Goal: Book appointment/travel/reservation

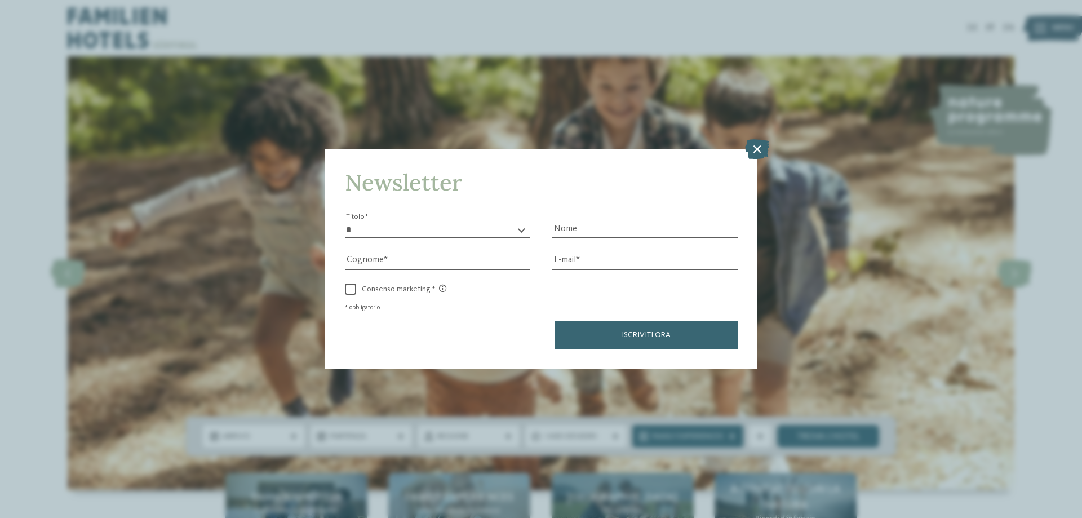
click at [759, 149] on icon at bounding box center [757, 149] width 24 height 20
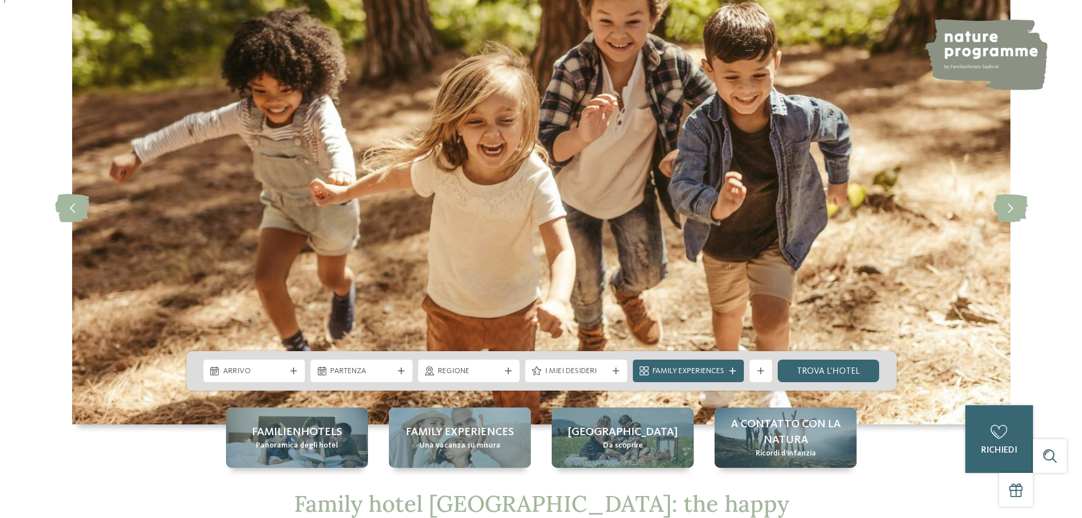
scroll to position [169, 0]
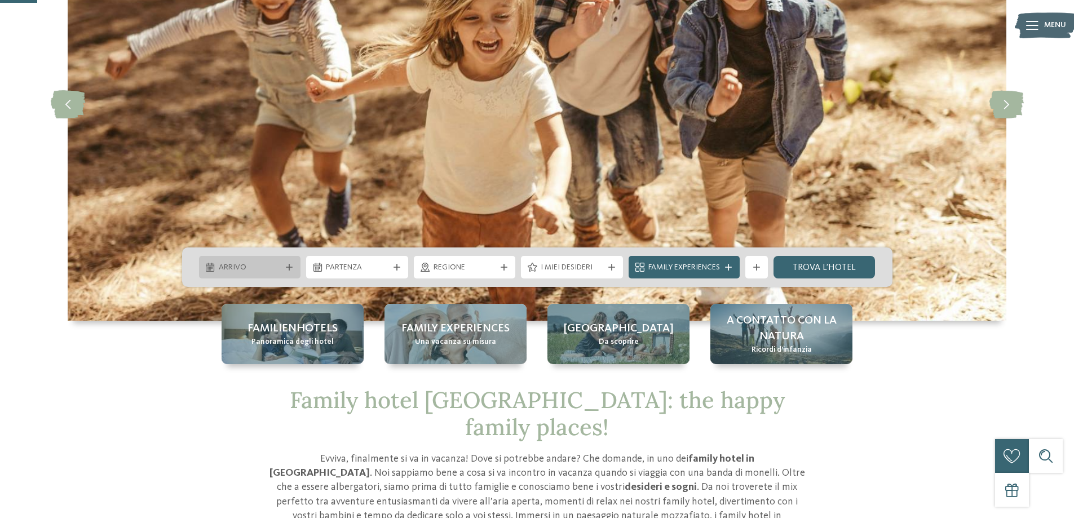
click at [254, 265] on span "Arrivo" at bounding box center [250, 267] width 63 height 11
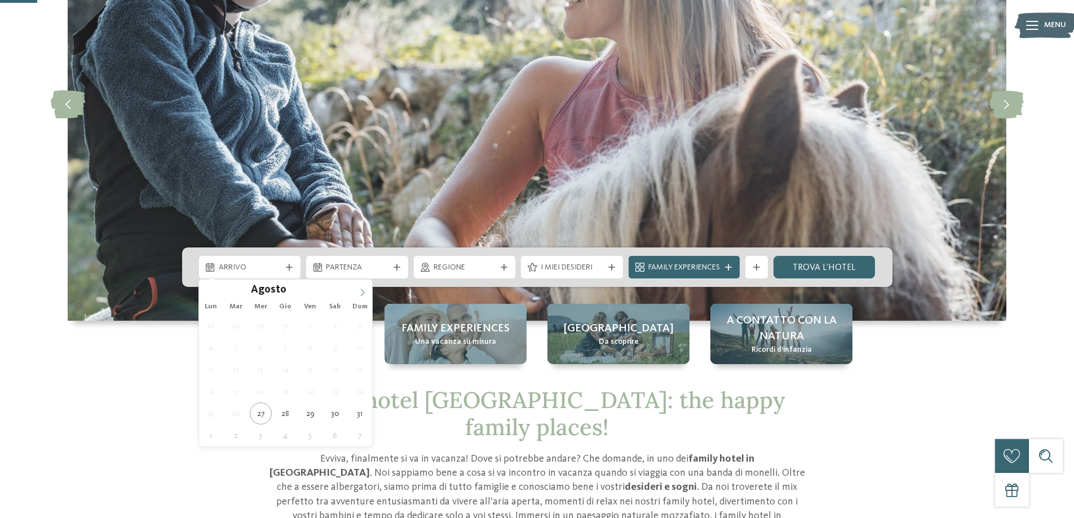
click at [364, 289] on icon at bounding box center [362, 293] width 8 height 8
click at [205, 289] on icon at bounding box center [209, 293] width 8 height 8
type div "02.10.2025"
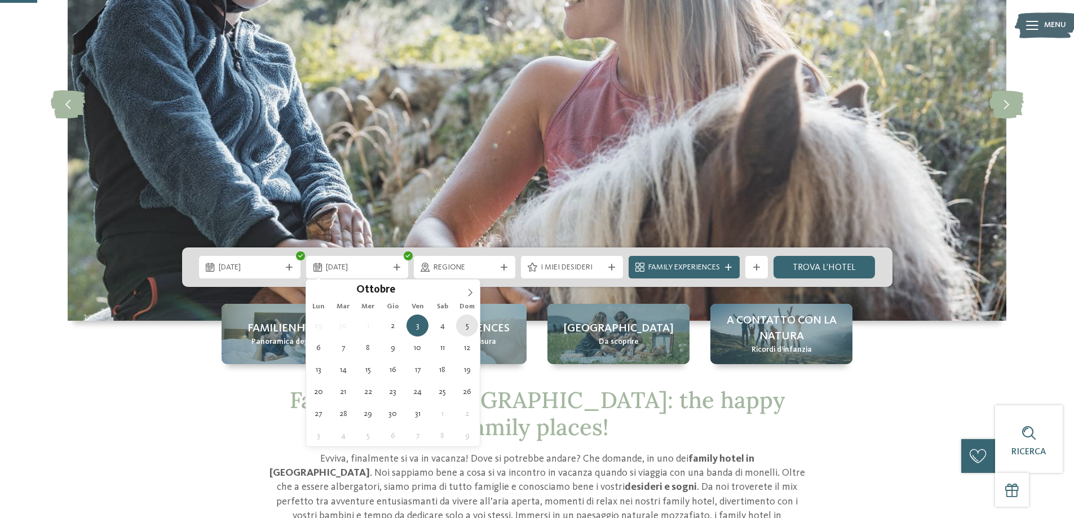
type div "05.10.2025"
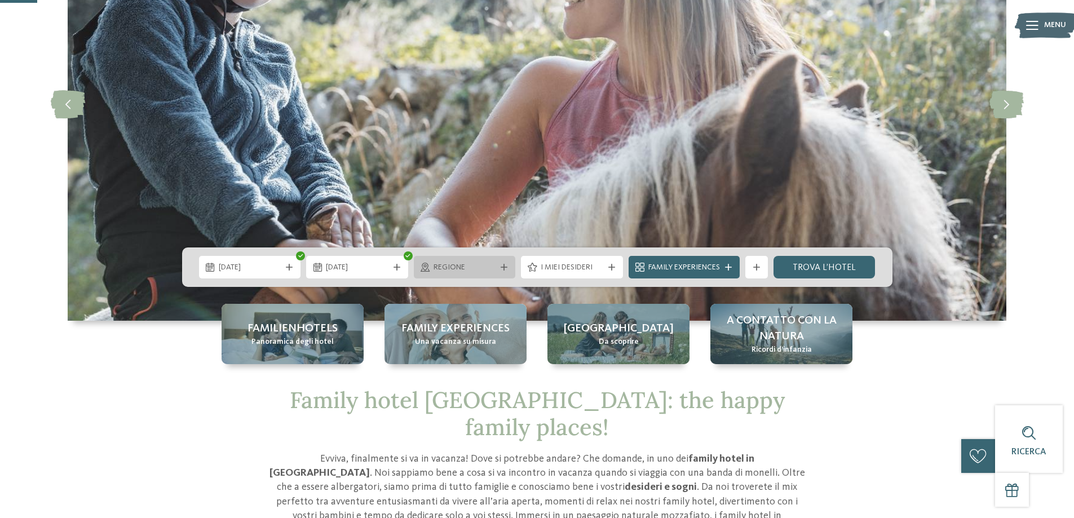
click at [454, 271] on span "Regione" at bounding box center [464, 267] width 63 height 11
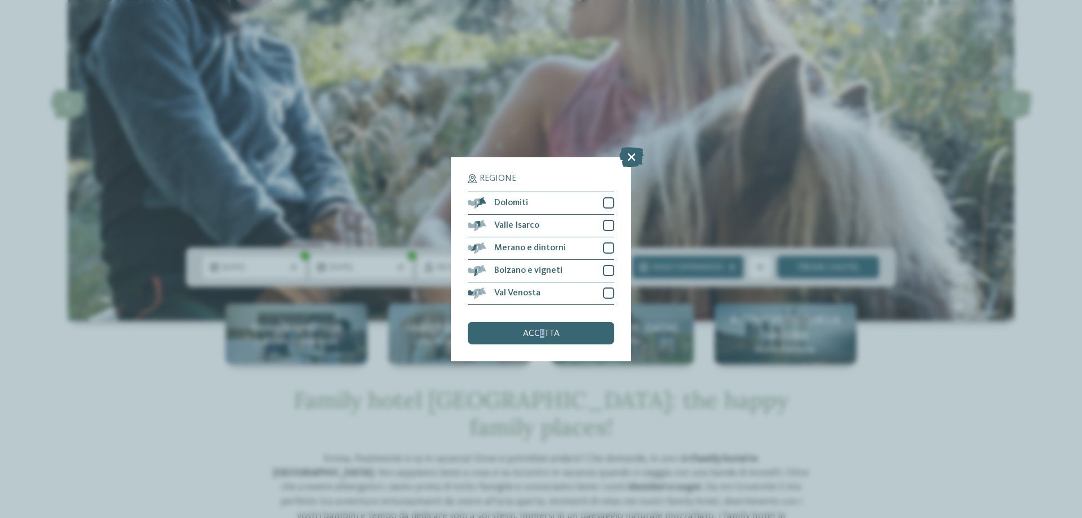
click at [542, 340] on div "accetta" at bounding box center [541, 333] width 147 height 23
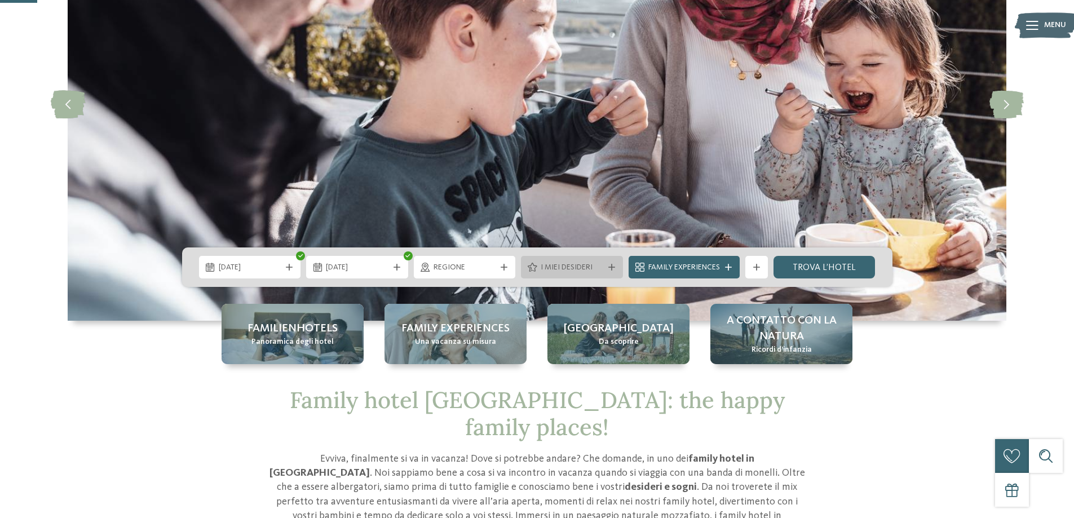
click at [591, 269] on span "I miei desideri" at bounding box center [571, 267] width 63 height 11
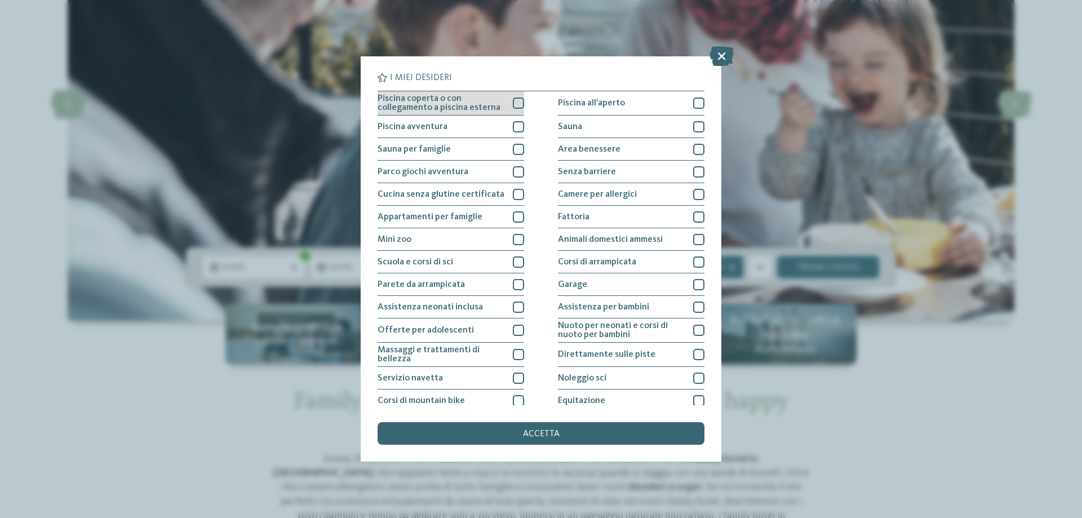
click at [519, 101] on div at bounding box center [518, 103] width 11 height 11
click at [516, 128] on div at bounding box center [518, 126] width 11 height 11
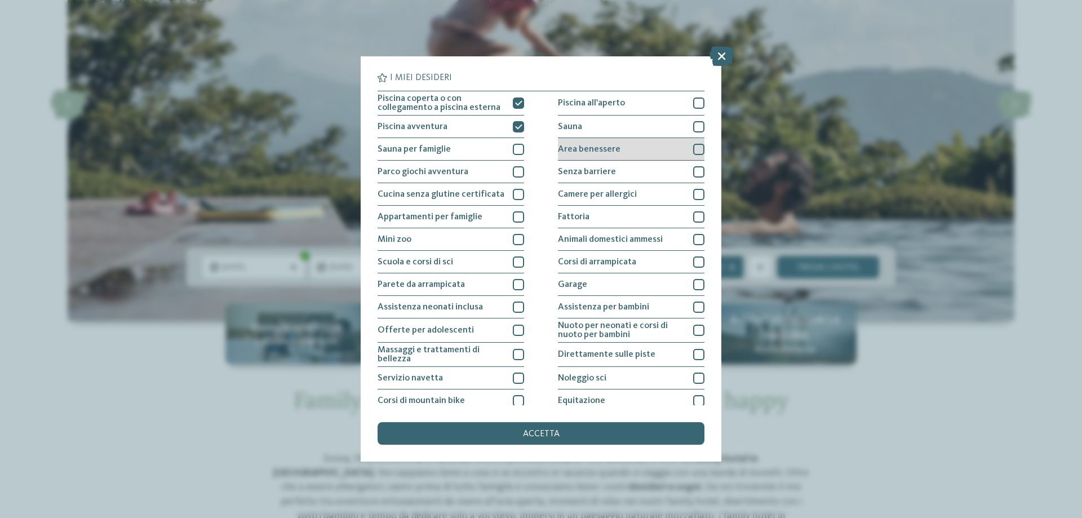
click at [693, 150] on div at bounding box center [698, 149] width 11 height 11
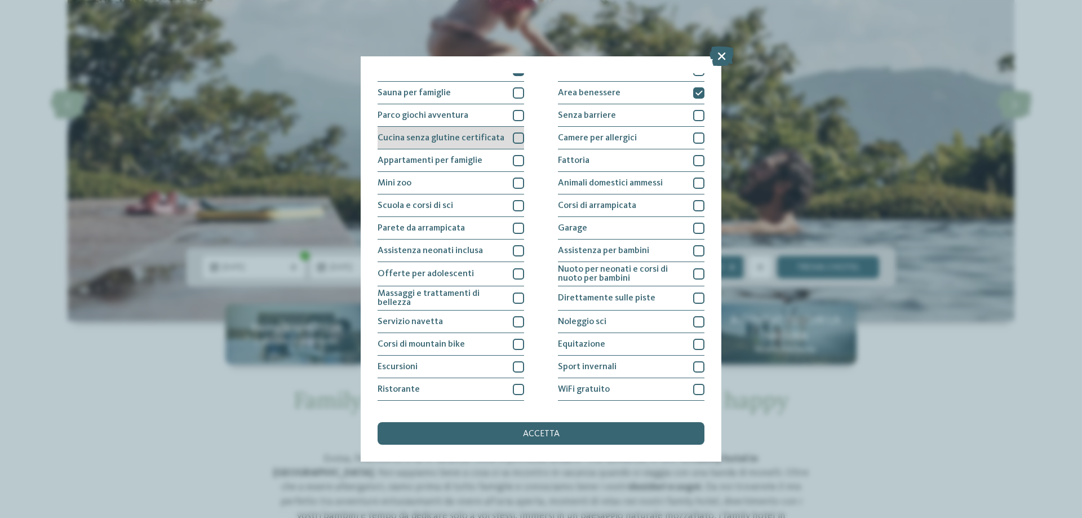
scroll to position [0, 0]
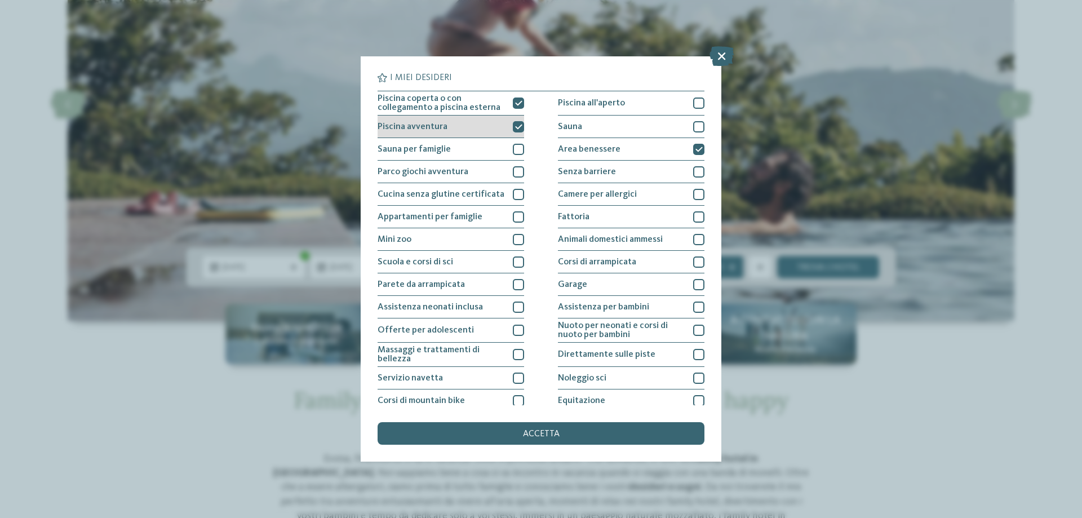
drag, startPoint x: 510, startPoint y: 104, endPoint x: 515, endPoint y: 122, distance: 18.6
click at [513, 105] on div at bounding box center [518, 103] width 11 height 11
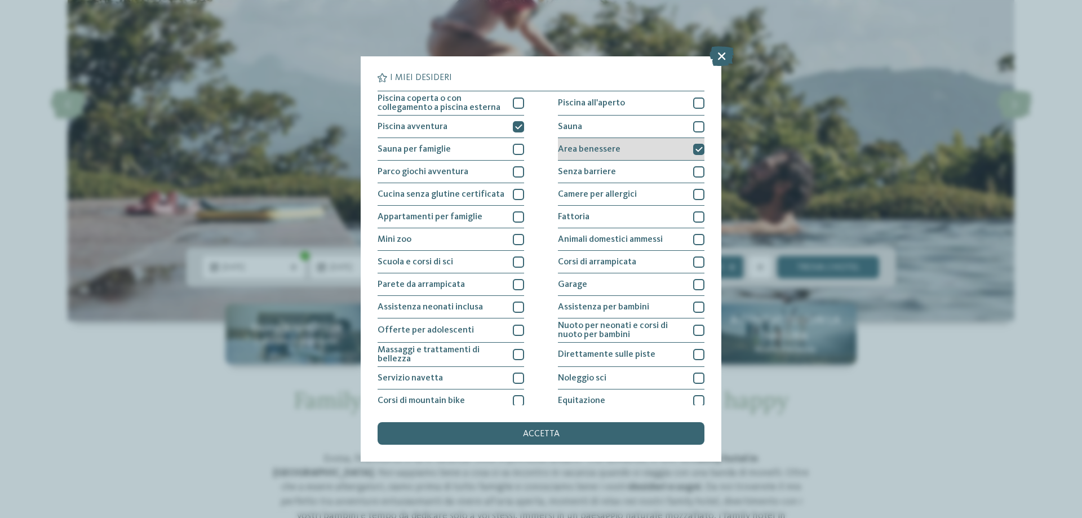
drag, startPoint x: 515, startPoint y: 123, endPoint x: 676, endPoint y: 158, distance: 164.9
click at [515, 123] on icon at bounding box center [518, 126] width 7 height 7
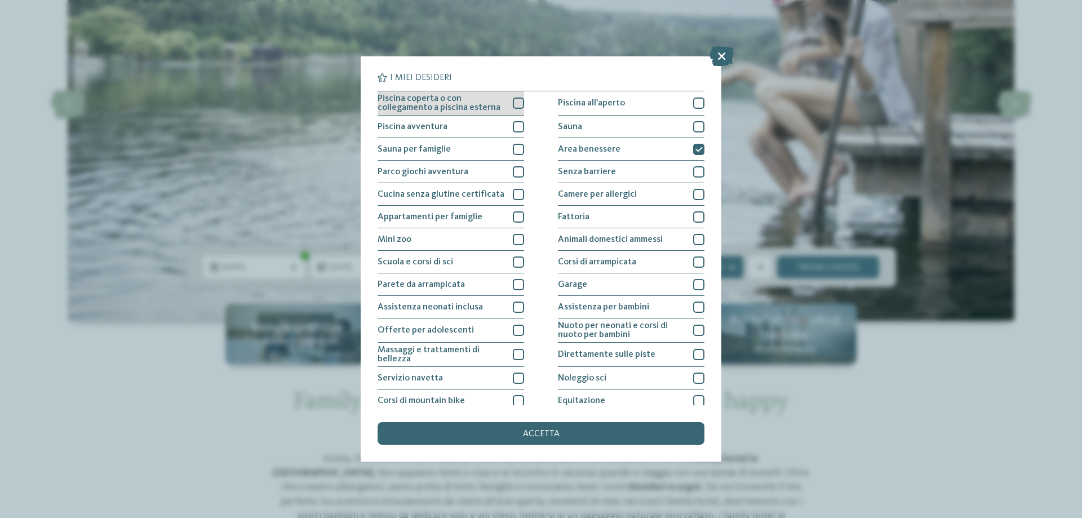
click at [519, 107] on div at bounding box center [518, 103] width 11 height 11
click at [513, 130] on div at bounding box center [518, 126] width 11 height 11
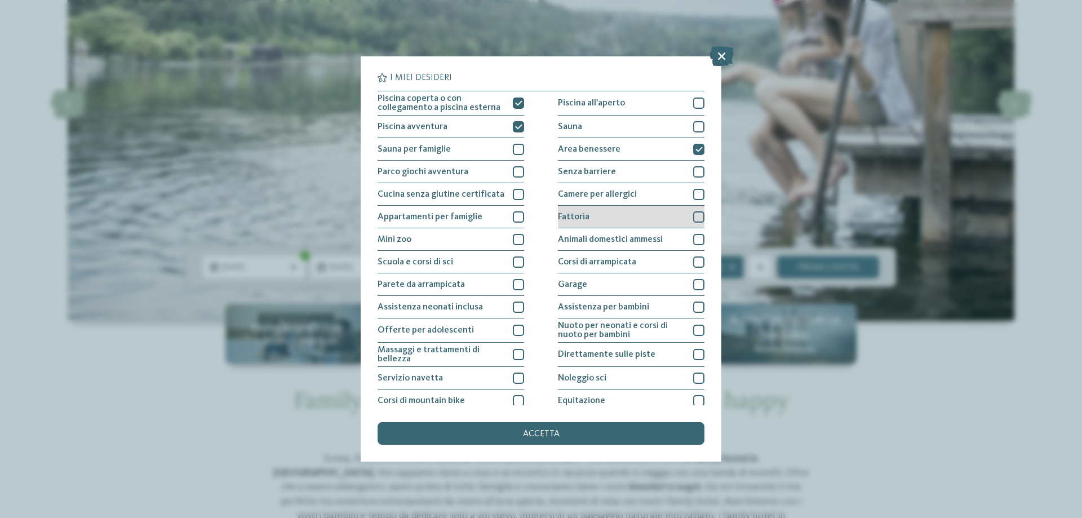
click at [696, 216] on div at bounding box center [698, 216] width 11 height 11
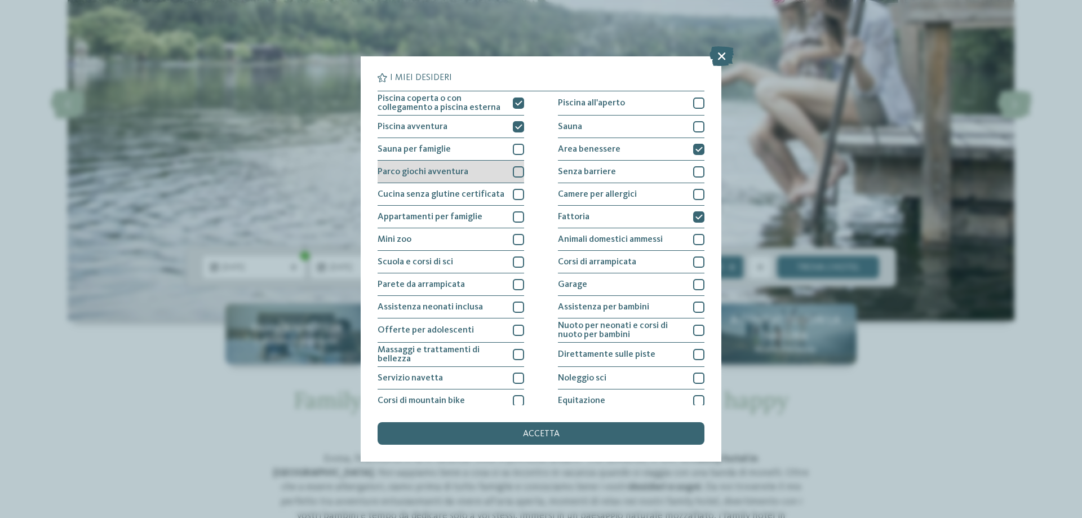
click at [517, 172] on div at bounding box center [518, 171] width 11 height 11
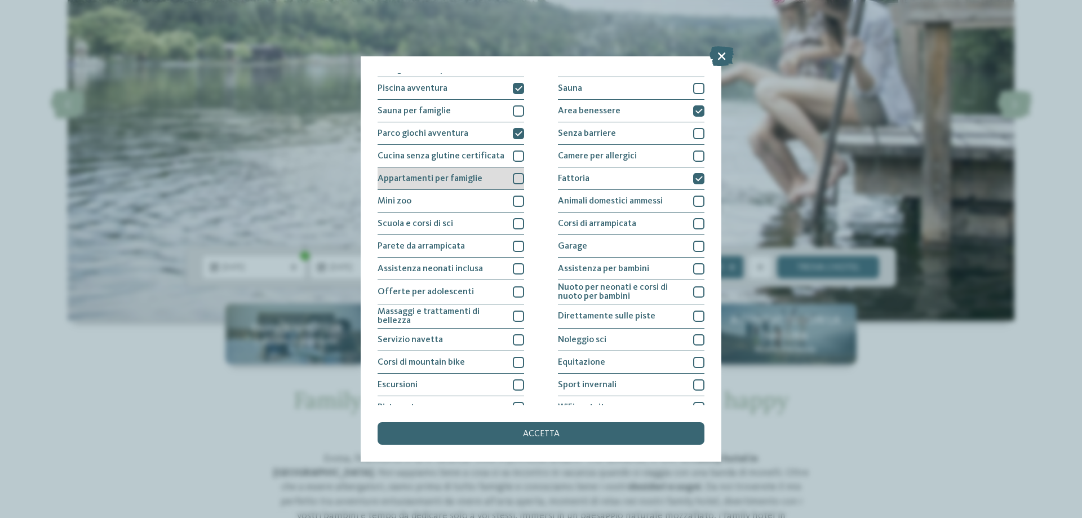
scroll to position [74, 0]
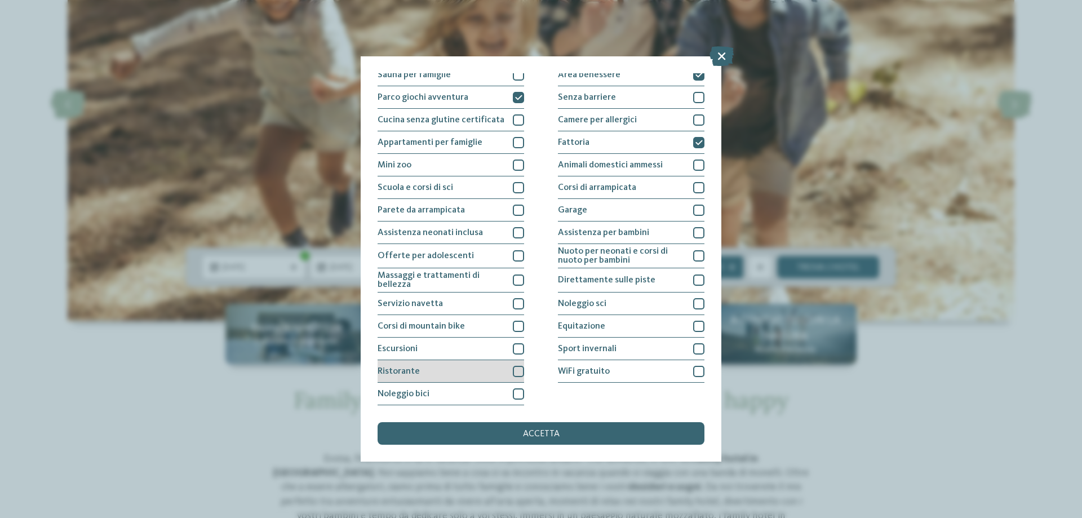
click at [516, 374] on div at bounding box center [518, 371] width 11 height 11
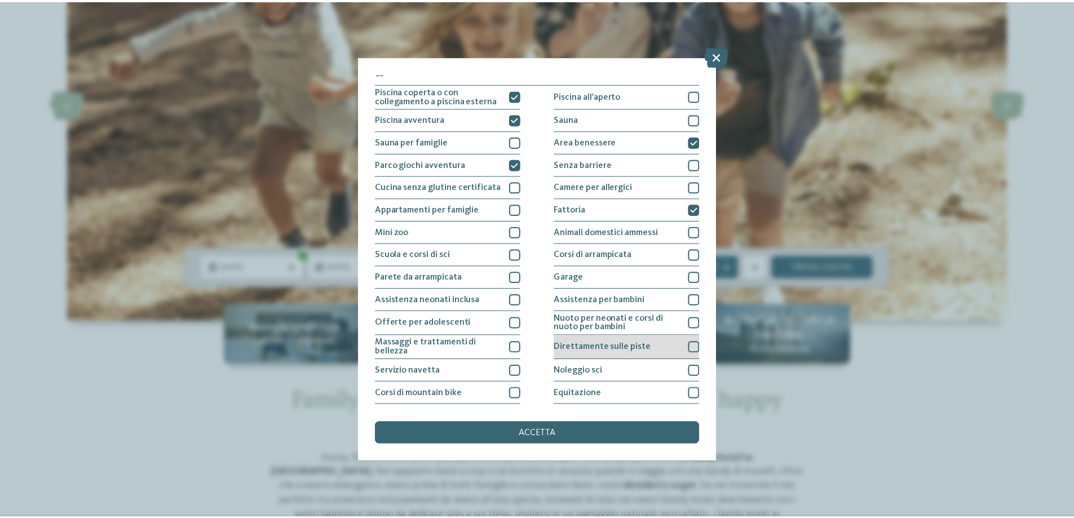
scroll to position [0, 0]
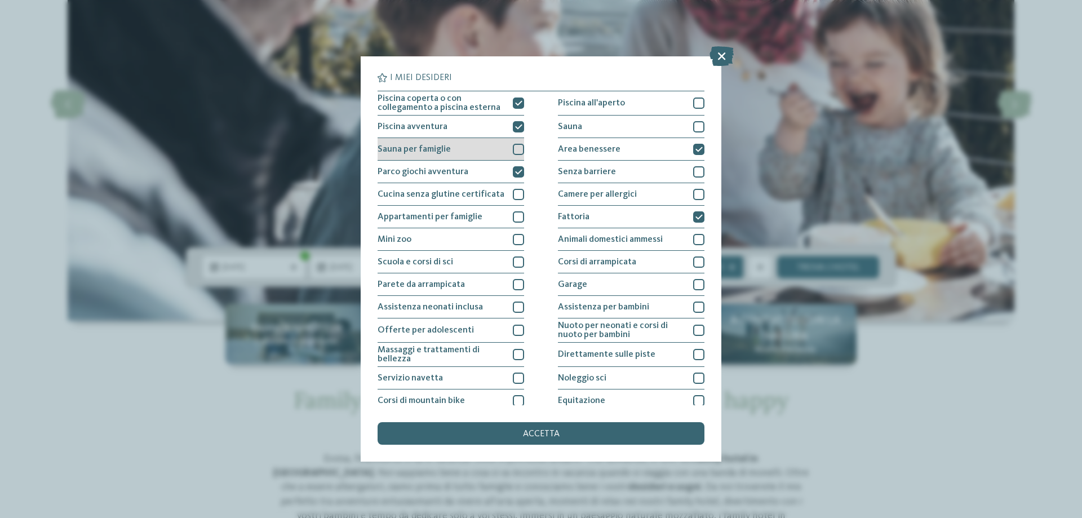
click at [513, 150] on div at bounding box center [518, 149] width 11 height 11
click at [571, 435] on div "accetta" at bounding box center [541, 433] width 327 height 23
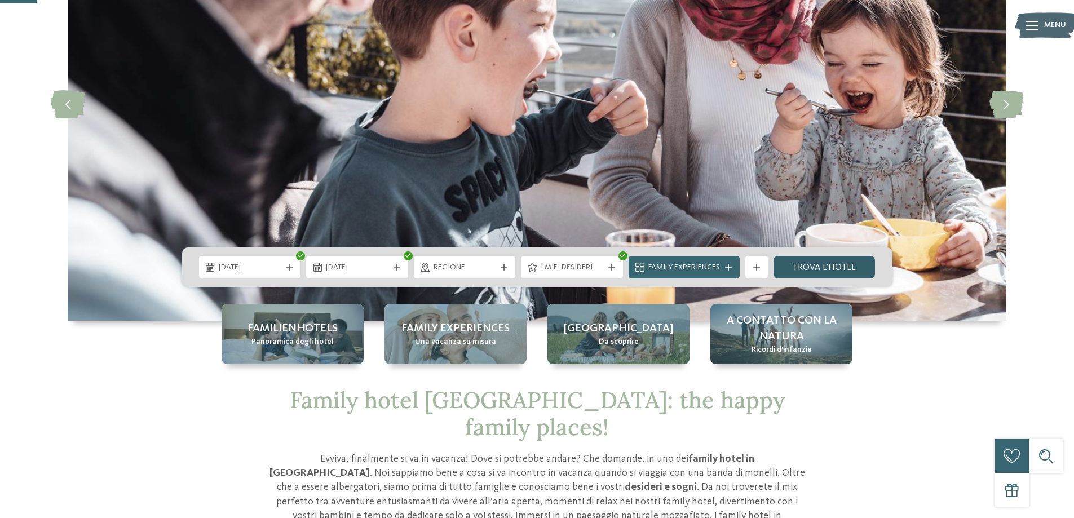
click at [821, 262] on link "trova l’hotel" at bounding box center [824, 267] width 102 height 23
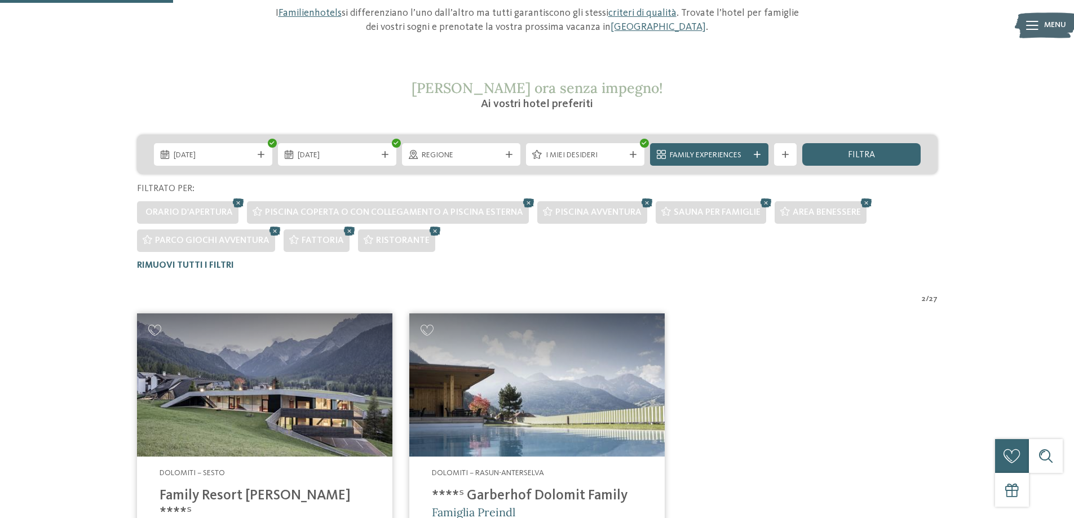
scroll to position [60, 0]
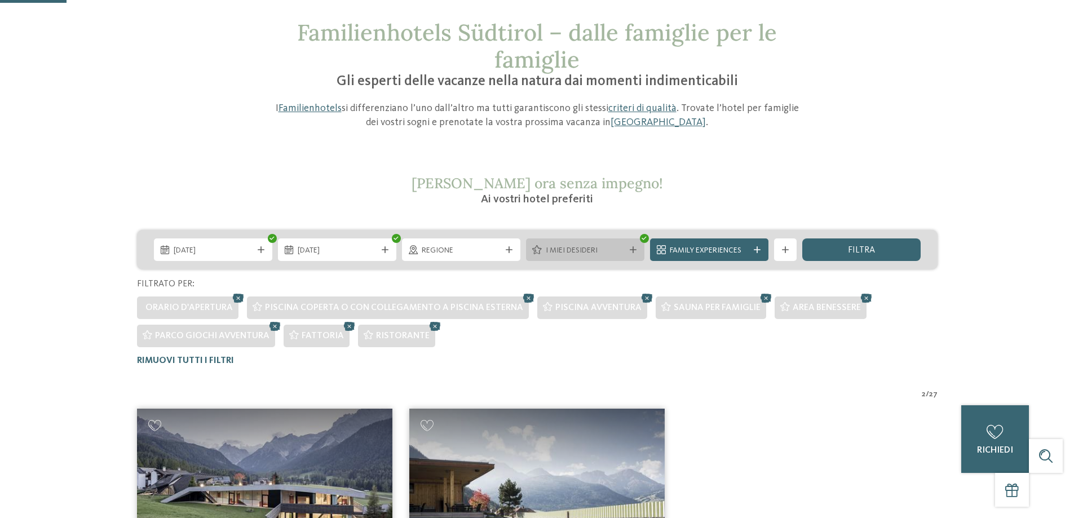
click at [624, 253] on div "I miei desideri" at bounding box center [585, 250] width 85 height 12
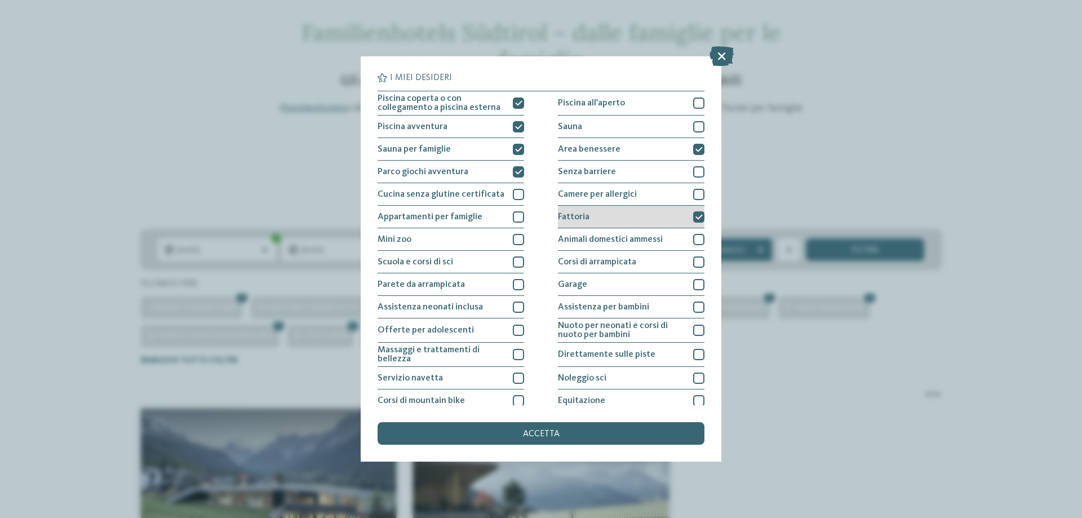
click at [695, 218] on icon at bounding box center [698, 217] width 7 height 7
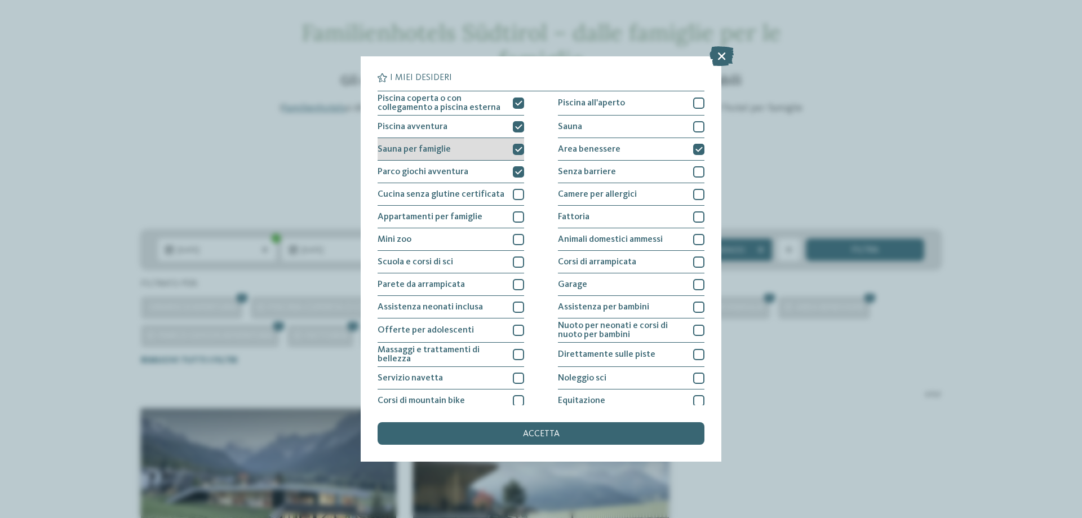
click at [515, 152] on icon at bounding box center [518, 149] width 7 height 7
click at [518, 130] on div at bounding box center [518, 126] width 11 height 11
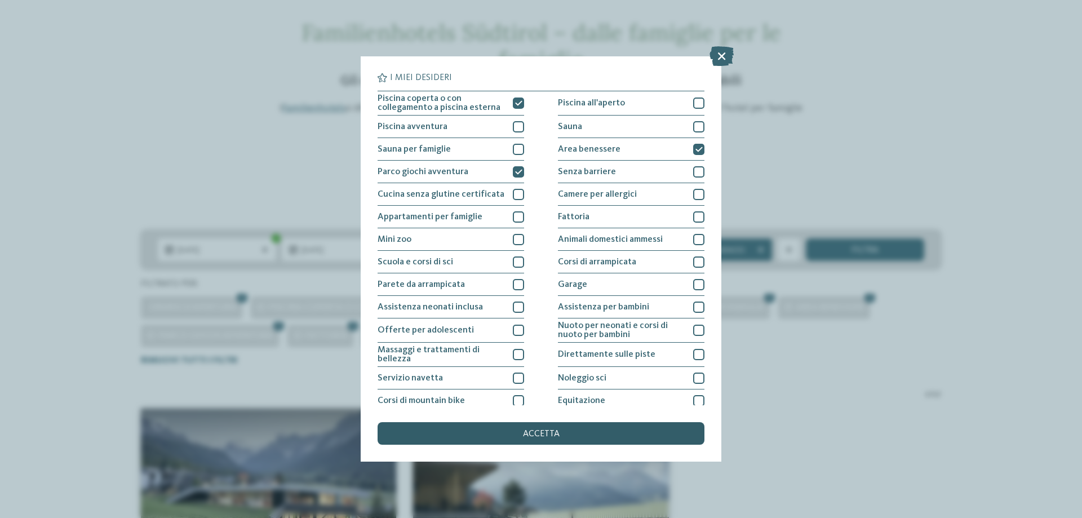
click at [576, 429] on div "accetta" at bounding box center [541, 433] width 327 height 23
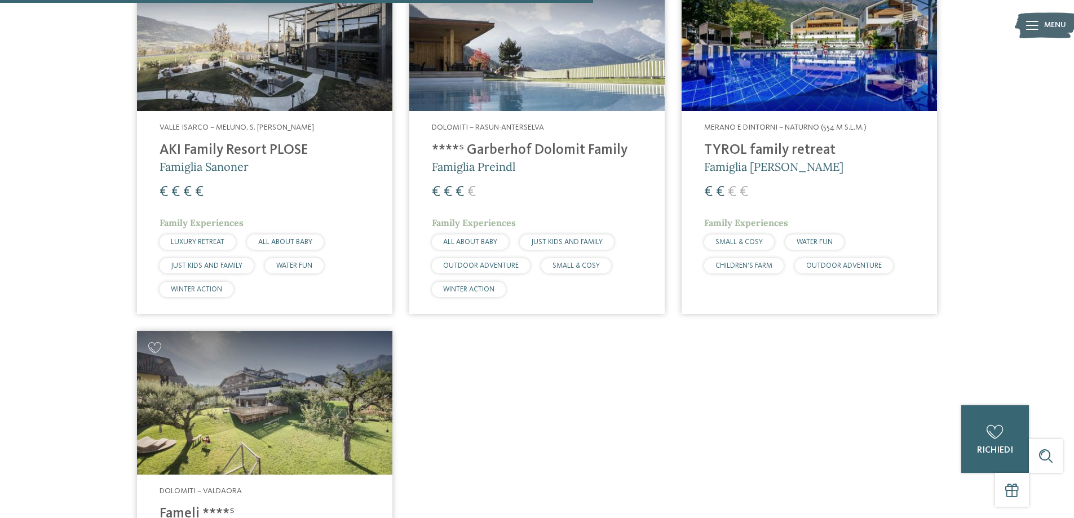
scroll to position [1102, 0]
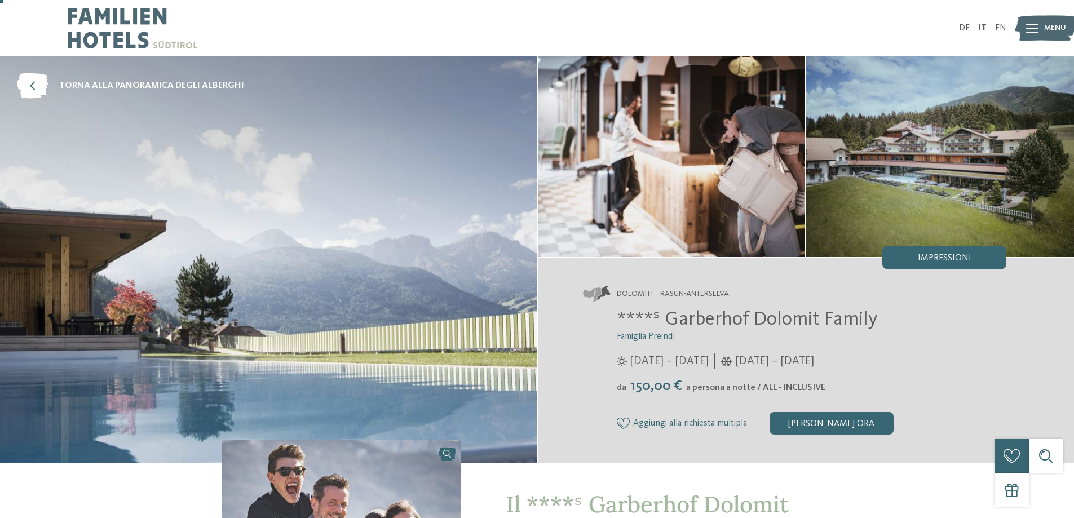
scroll to position [56, 0]
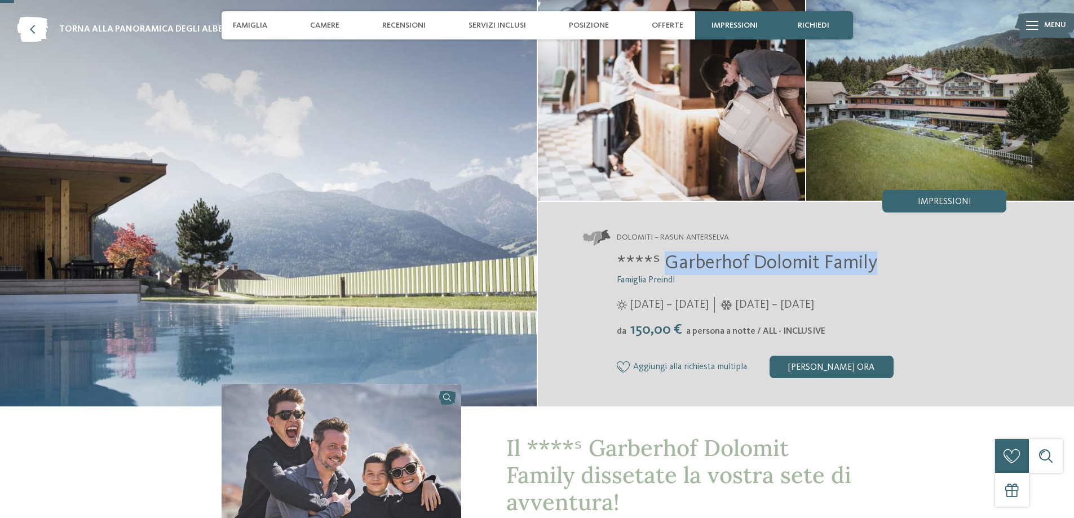
drag, startPoint x: 663, startPoint y: 264, endPoint x: 879, endPoint y: 266, distance: 216.4
click at [879, 266] on h2 "****ˢ Garberhof Dolomit Family" at bounding box center [812, 263] width 390 height 24
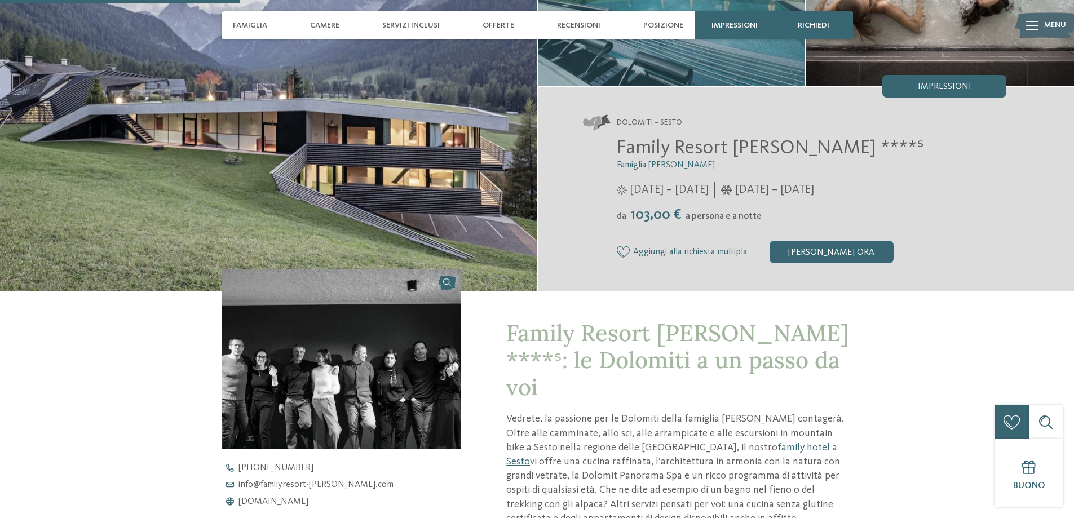
scroll to position [82, 0]
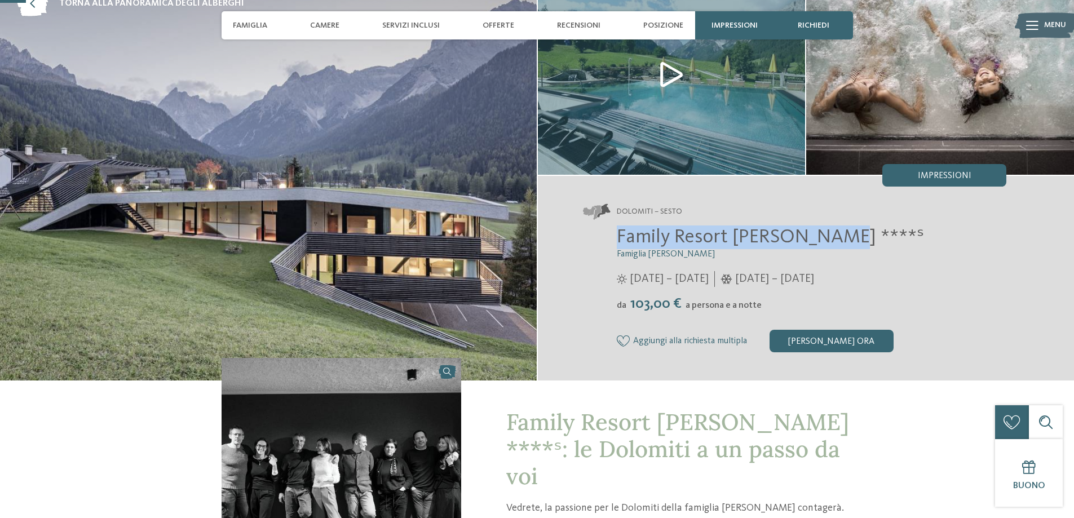
drag, startPoint x: 615, startPoint y: 233, endPoint x: 889, endPoint y: 238, distance: 274.5
click at [889, 238] on div "Family Resort [PERSON_NAME] ****ˢ Famiglia [PERSON_NAME] [DATE] – [DATE] da" at bounding box center [795, 288] width 424 height 127
copy span "Family Resort [PERSON_NAME] ****ˢ"
